Goal: Task Accomplishment & Management: Use online tool/utility

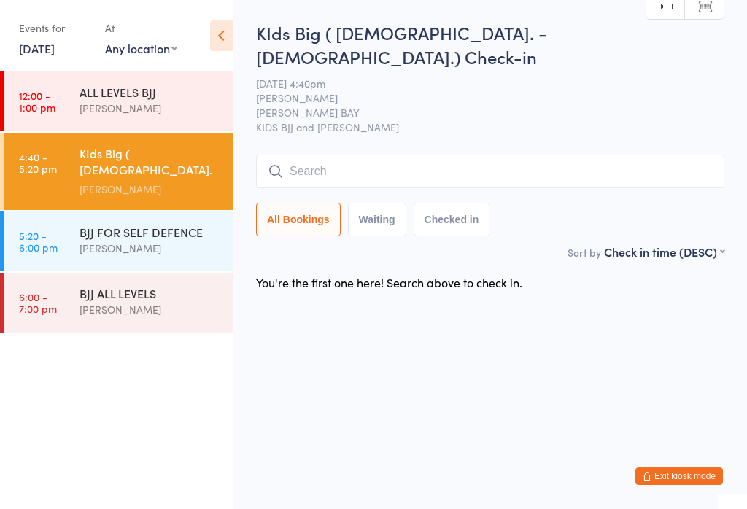
click at [390, 155] on input "search" at bounding box center [490, 172] width 468 height 34
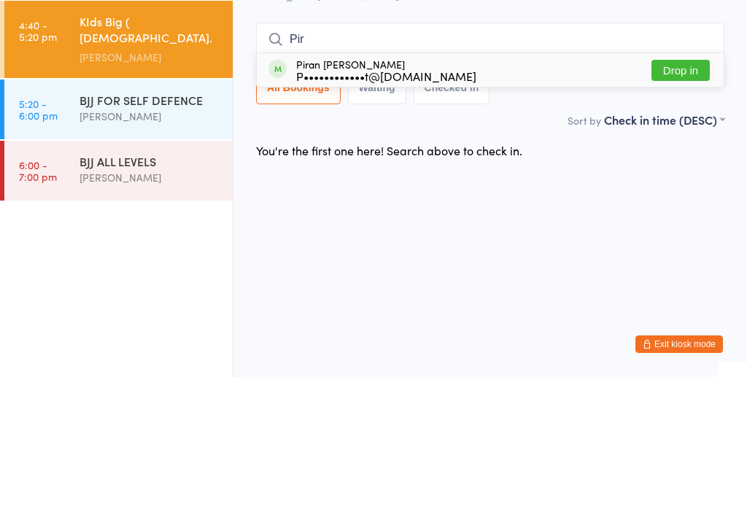
type input "Pir"
click at [690, 185] on div "Piran [PERSON_NAME] P••••••••••••t@[DOMAIN_NAME] Drop in" at bounding box center [490, 202] width 467 height 34
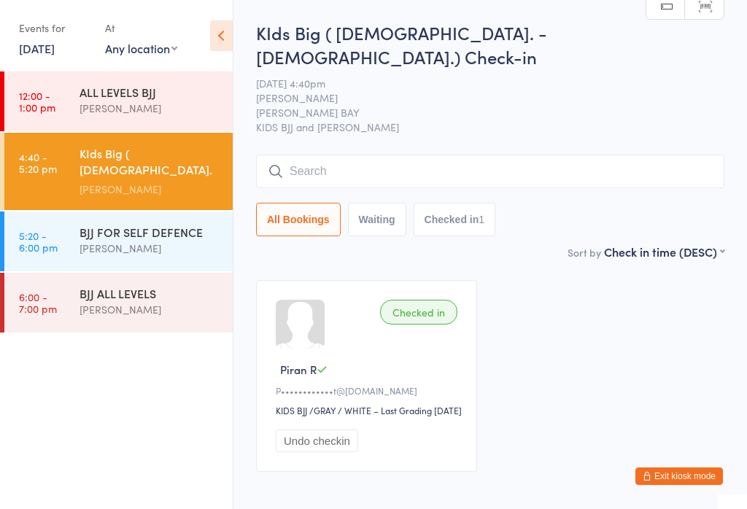
click at [496, 155] on input "search" at bounding box center [490, 172] width 468 height 34
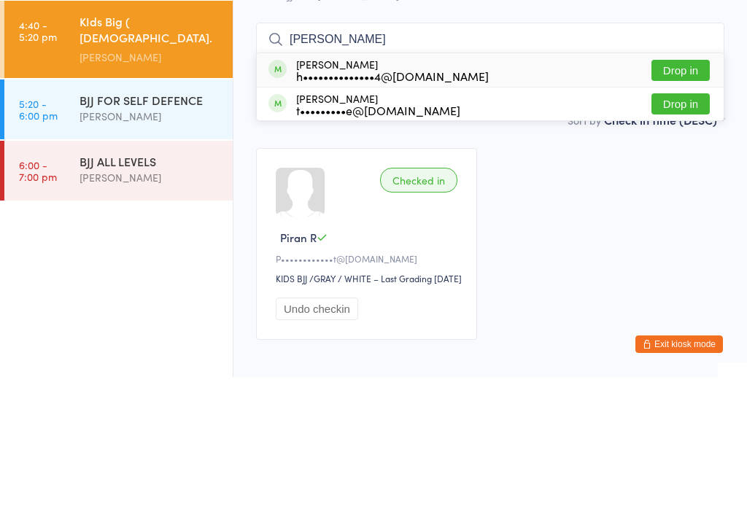
type input "Arlo"
click at [467, 185] on div "Arlo Gardiner h••••••••••••••4@gmail.com Drop in" at bounding box center [490, 202] width 467 height 34
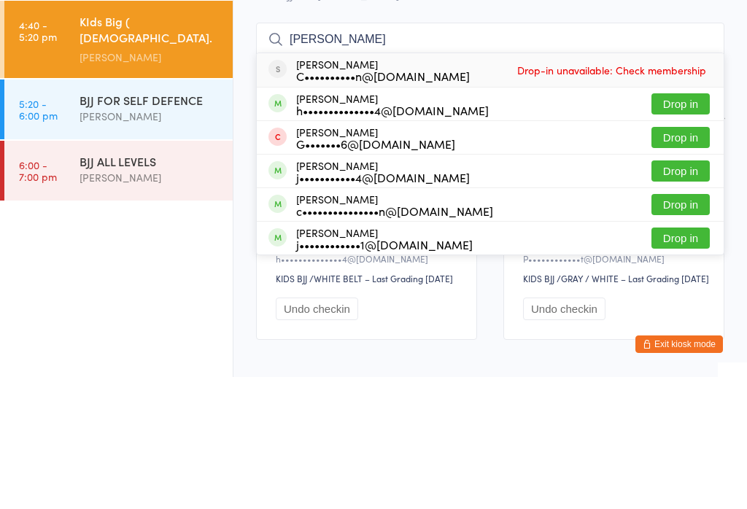
type input "jackson"
click at [703, 225] on button "Drop in" at bounding box center [680, 235] width 58 height 21
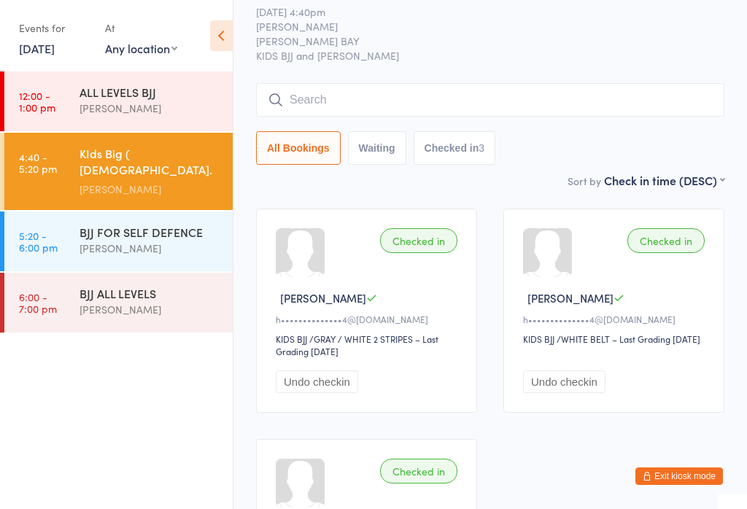
click at [299, 90] on input "search" at bounding box center [490, 100] width 468 height 34
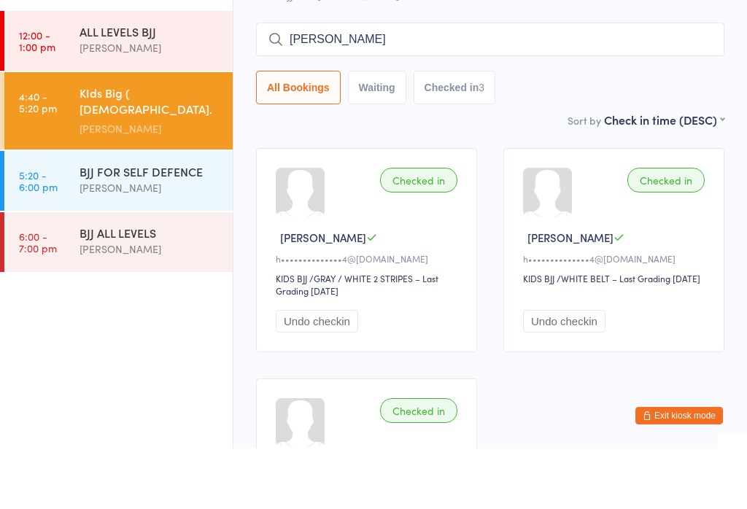
type input "Isaac"
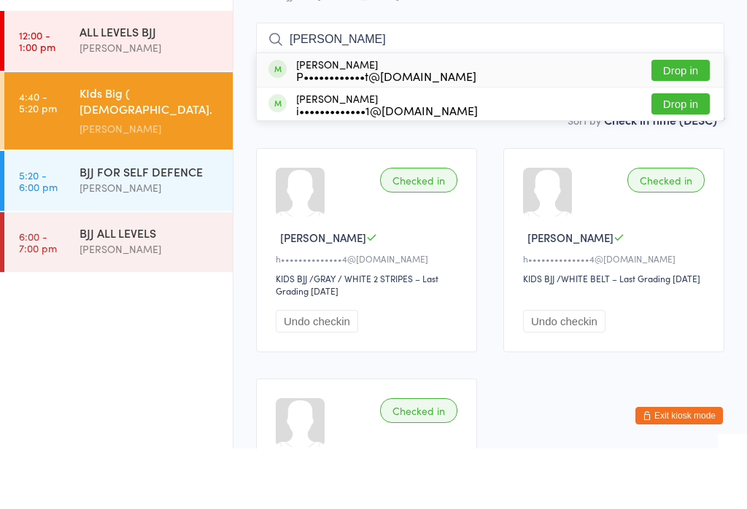
click at [693, 120] on button "Drop in" at bounding box center [680, 130] width 58 height 21
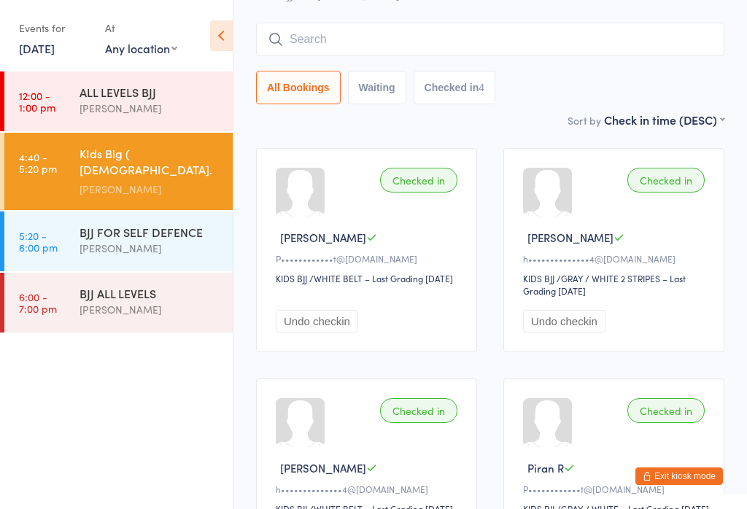
click at [391, 23] on input "search" at bounding box center [490, 40] width 468 height 34
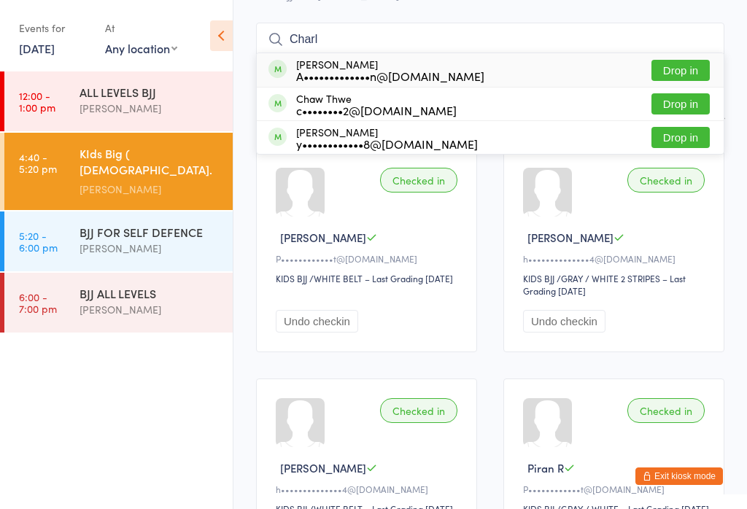
type input "Charl"
click at [687, 60] on button "Drop in" at bounding box center [680, 70] width 58 height 21
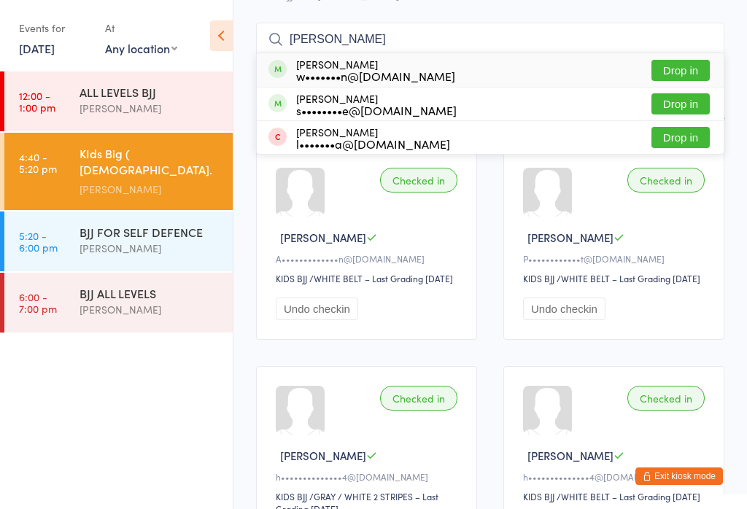
type input "andy"
click at [348, 70] on div "w•••••••n@y7mail.com" at bounding box center [375, 76] width 159 height 12
